Goal: Entertainment & Leisure: Consume media (video, audio)

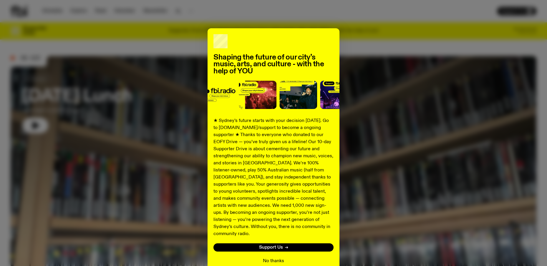
click at [273, 257] on button "No thanks" at bounding box center [273, 260] width 21 height 7
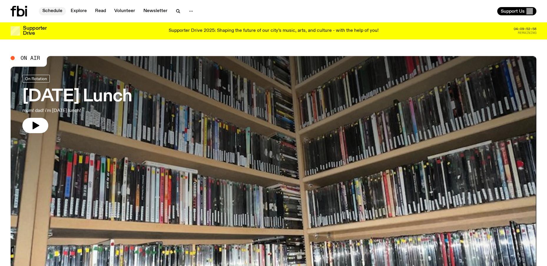
click at [52, 10] on link "Schedule" at bounding box center [52, 11] width 27 height 8
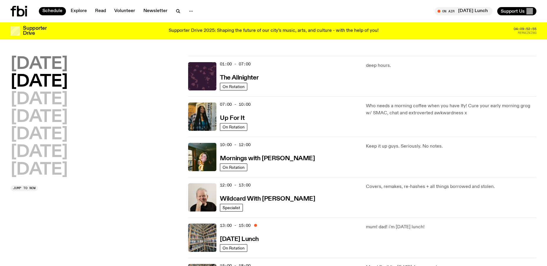
click at [56, 62] on h2 "[DATE]" at bounding box center [39, 64] width 57 height 16
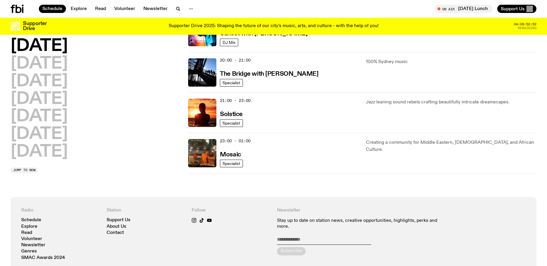
scroll to position [252, 0]
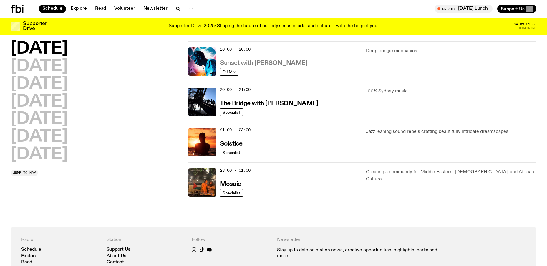
click at [236, 61] on h3 "Sunset with [PERSON_NAME]" at bounding box center [263, 63] width 87 height 6
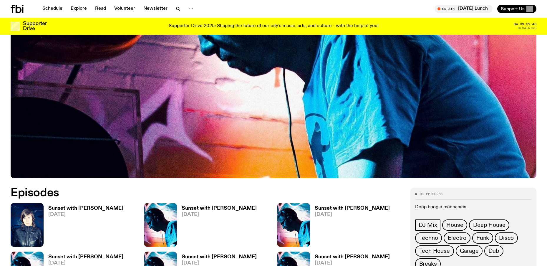
scroll to position [319, 0]
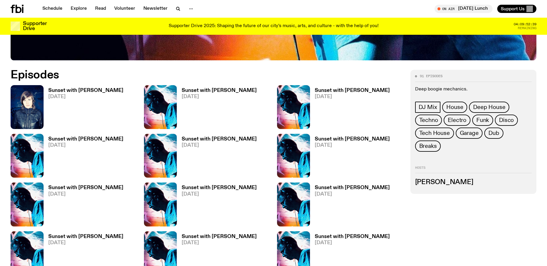
click at [59, 141] on h3 "Sunset with [PERSON_NAME]" at bounding box center [85, 139] width 75 height 5
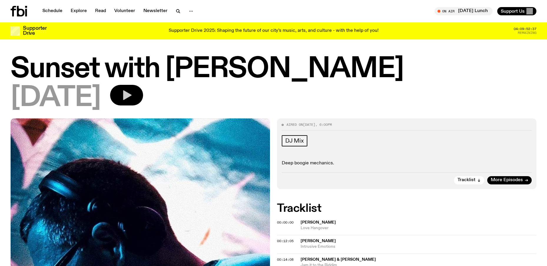
click at [132, 94] on icon "button" at bounding box center [127, 95] width 9 height 10
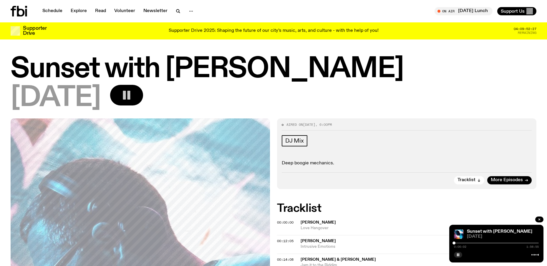
click at [460, 242] on div at bounding box center [496, 242] width 85 height 1
drag, startPoint x: 460, startPoint y: 242, endPoint x: 470, endPoint y: 242, distance: 9.4
click at [470, 242] on div at bounding box center [469, 242] width 3 height 3
click at [484, 243] on div at bounding box center [484, 242] width 3 height 3
click at [459, 255] on icon "button" at bounding box center [458, 255] width 4 height 4
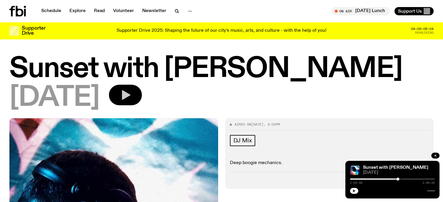
click at [352, 192] on icon "button" at bounding box center [354, 191] width 4 height 4
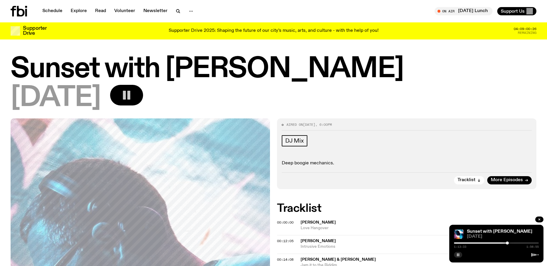
click at [456, 254] on icon "button" at bounding box center [458, 255] width 4 height 4
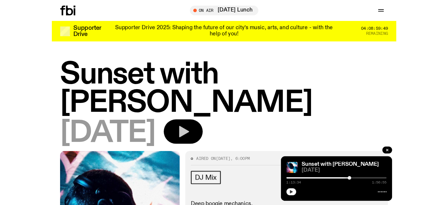
scroll to position [29, 0]
